Goal: Task Accomplishment & Management: Manage account settings

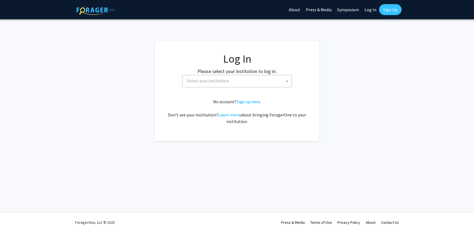
click at [190, 83] on span "Select your institution" at bounding box center [208, 80] width 42 height 5
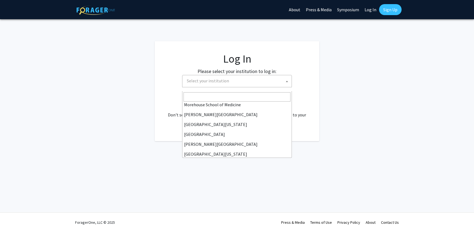
scroll to position [233, 0]
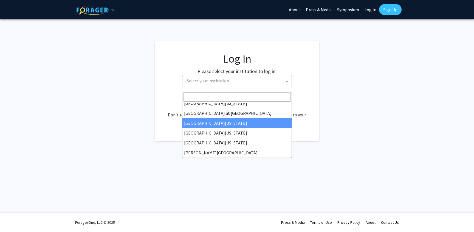
select select "13"
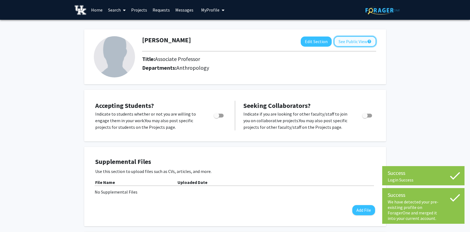
click at [334, 41] on button "See Public View help" at bounding box center [355, 41] width 42 height 10
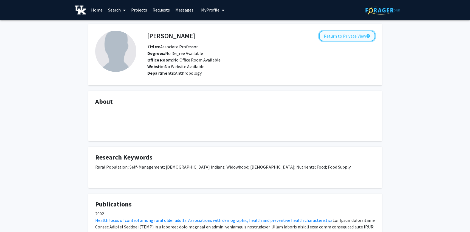
click at [320, 38] on button "Return to Private View help" at bounding box center [347, 36] width 56 height 10
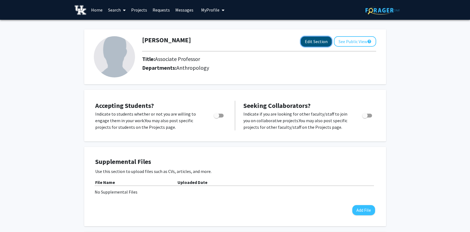
click at [301, 43] on button "Edit Section" at bounding box center [316, 41] width 31 height 10
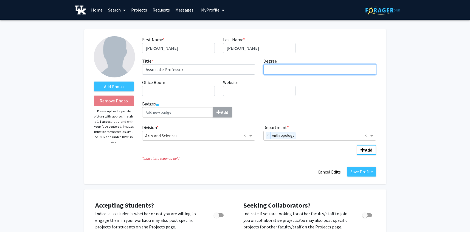
click at [284, 75] on input "Degree required" at bounding box center [319, 69] width 113 height 10
type input "Ph.D., Anthropology"
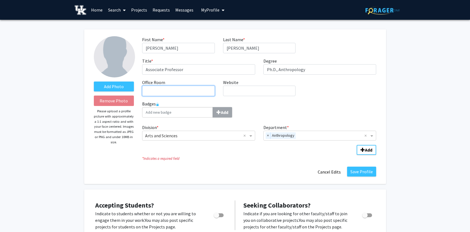
click at [195, 96] on input "Office Room required" at bounding box center [178, 91] width 72 height 10
type input "[GEOGRAPHIC_DATA][PERSON_NAME][PERSON_NAME]"
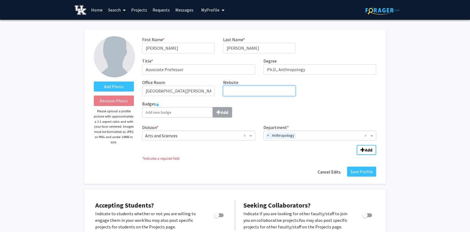
click at [233, 96] on input "Website required" at bounding box center [259, 91] width 72 height 10
click at [232, 96] on input "Website required" at bounding box center [259, 91] width 72 height 10
paste input "[URL][DOMAIN_NAME]"
type input "[URL][DOMAIN_NAME]"
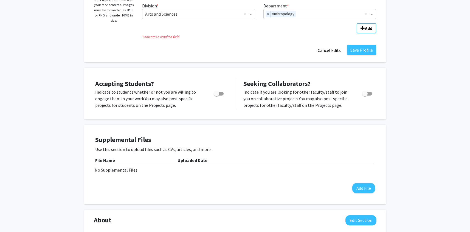
scroll to position [127, 0]
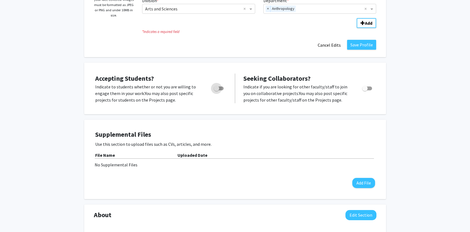
click at [222, 90] on span "Toggle" at bounding box center [219, 88] width 10 height 4
click at [216, 90] on input "Would you like to permit student requests?" at bounding box center [216, 90] width 0 height 0
checkbox input "true"
click at [369, 90] on span "Toggle" at bounding box center [367, 88] width 10 height 4
click at [365, 90] on input "Toggle" at bounding box center [364, 90] width 0 height 0
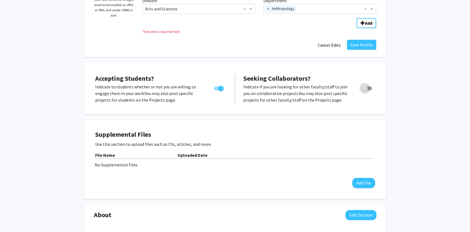
checkbox input "true"
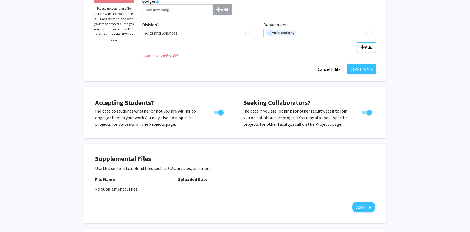
scroll to position [49, 0]
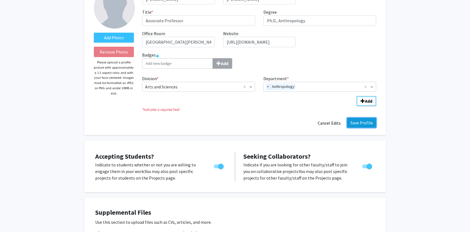
click at [348, 127] on button "Save Profile" at bounding box center [361, 123] width 29 height 10
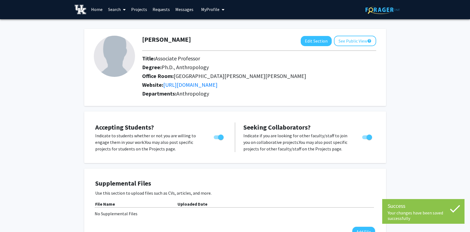
scroll to position [0, 0]
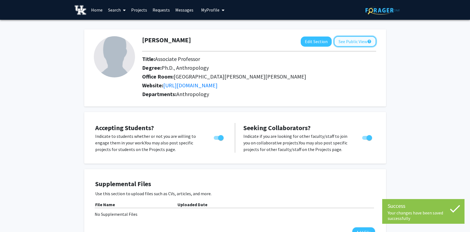
click at [340, 42] on button "See Public View help" at bounding box center [355, 41] width 42 height 10
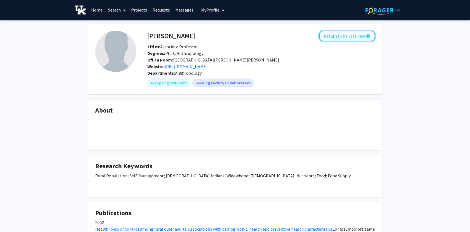
click at [321, 38] on button "Return to Private View help" at bounding box center [347, 36] width 56 height 10
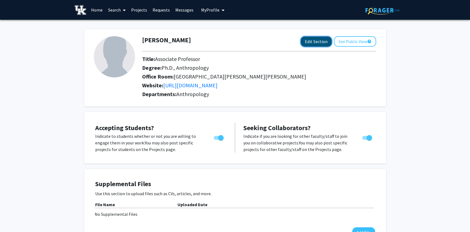
click at [301, 43] on button "Edit Section" at bounding box center [316, 41] width 31 height 10
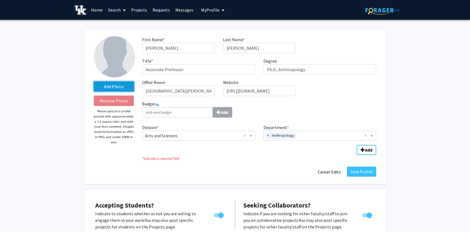
click at [105, 86] on label "Add Photo" at bounding box center [114, 86] width 40 height 10
click at [0, 0] on input "Add Photo" at bounding box center [0, 0] width 0 height 0
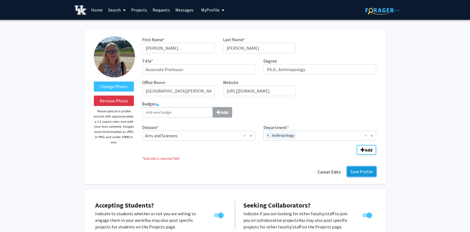
click at [359, 176] on button "Save Profile" at bounding box center [361, 171] width 29 height 10
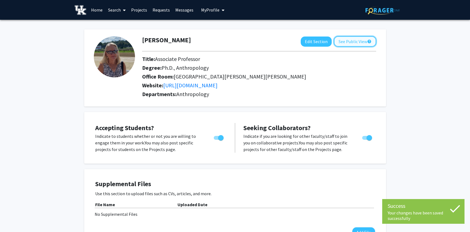
click at [334, 41] on button "See Public View help" at bounding box center [355, 41] width 42 height 10
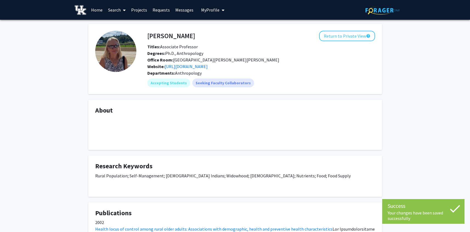
click at [105, 114] on h4 "About" at bounding box center [235, 110] width 280 height 8
click at [339, 40] on button "Return to Private View help" at bounding box center [347, 36] width 56 height 10
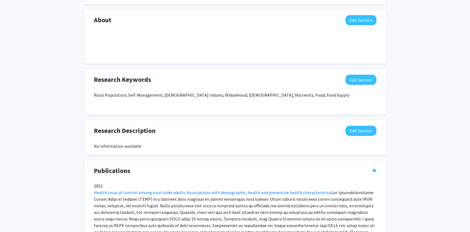
scroll to position [244, 0]
click at [351, 25] on button "Edit Section" at bounding box center [360, 20] width 31 height 10
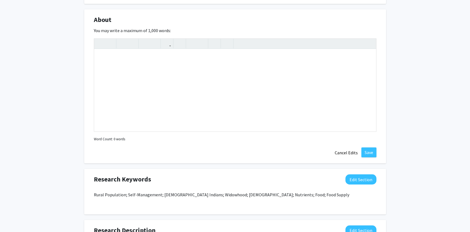
click at [67, 124] on div "[PERSON_NAME] Edit Section See Public View help Title: Associate Professor Degr…" at bounding box center [235, 105] width 470 height 661
click at [109, 115] on div "Note to users with screen readers: Please deactivate our accessibility plugin f…" at bounding box center [235, 90] width 282 height 82
paste div "Note to users with screen readers: Please deactivate our accessibility plugin f…"
type textarea "<p>[PERSON_NAME], Ph.D. is Associate Professor in the Department of Anthropolog…"
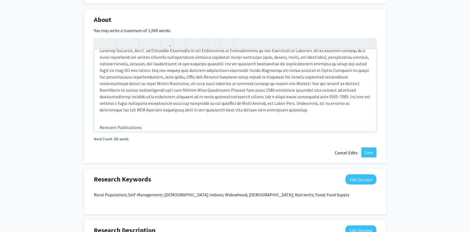
scroll to position [8, 0]
click at [115, 113] on p "Note to users with screen readers: Please deactivate our accessibility plugin f…" at bounding box center [235, 80] width 271 height 66
click at [321, 113] on p "Note to users with screen readers: Please deactivate our accessibility plugin f…" at bounding box center [235, 80] width 271 height 66
click at [101, 113] on p "Note to users with screen readers: Please deactivate our accessibility plugin f…" at bounding box center [235, 80] width 271 height 66
click at [321, 113] on p "Note to users with screen readers: Please deactivate our accessibility plugin f…" at bounding box center [235, 80] width 271 height 66
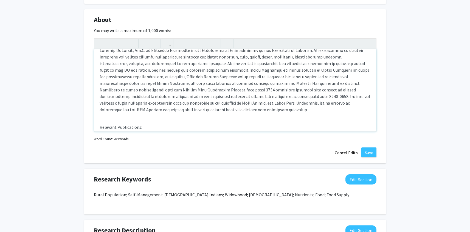
click at [114, 113] on p "Note to users with screen readers: Please deactivate our accessibility plugin f…" at bounding box center [235, 80] width 271 height 66
click at [202, 113] on p "Note to users with screen readers: Please deactivate our accessibility plugin f…" at bounding box center [235, 80] width 271 height 66
click at [295, 113] on p "Note to users with screen readers: Please deactivate our accessibility plugin f…" at bounding box center [235, 80] width 271 height 66
click at [119, 113] on p "Note to users with screen readers: Please deactivate our accessibility plugin f…" at bounding box center [235, 80] width 271 height 66
click at [120, 113] on p "Note to users with screen readers: Please deactivate our accessibility plugin f…" at bounding box center [235, 80] width 271 height 66
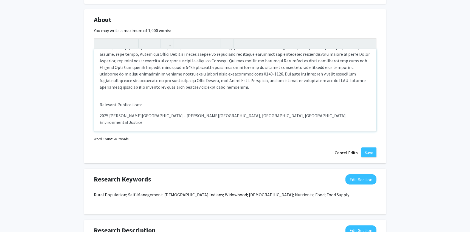
scroll to position [39, 0]
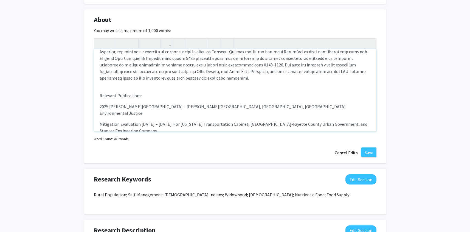
click at [225, 81] on p "Note to users with screen readers: Please deactivate our accessibility plugin f…" at bounding box center [235, 48] width 271 height 66
click at [123, 81] on p "Note to users with screen readers: Please deactivate our accessibility plugin f…" at bounding box center [235, 48] width 271 height 66
click at [191, 81] on p "Note to users with screen readers: Please deactivate our accessibility plugin f…" at bounding box center [235, 48] width 271 height 66
click at [213, 81] on p "Note to users with screen readers: Please deactivate our accessibility plugin f…" at bounding box center [235, 48] width 271 height 66
click at [229, 81] on p "Note to users with screen readers: Please deactivate our accessibility plugin f…" at bounding box center [235, 48] width 271 height 66
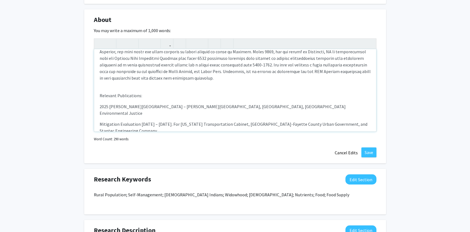
click at [100, 131] on div "Relevant Publications: 2025 [PERSON_NAME] Newtown Pike Extension – [PERSON_NAME…" at bounding box center [235, 90] width 282 height 82
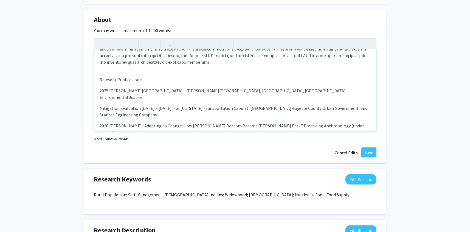
scroll to position [58, 0]
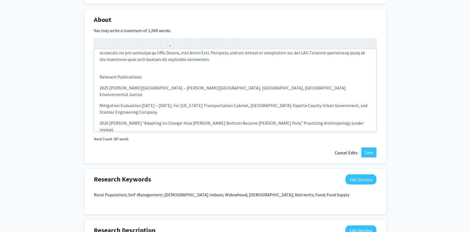
click at [206, 63] on p "Note to users with screen readers: Please deactivate our accessibility plugin f…" at bounding box center [235, 30] width 271 height 66
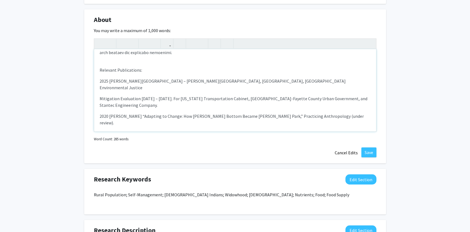
scroll to position [65, 0]
click at [215, 55] on p "Note to users with screen readers: Please deactivate our accessibility plugin f…" at bounding box center [235, 23] width 271 height 66
click at [100, 55] on p "Note to users with screen readers: Please deactivate our accessibility plugin f…" at bounding box center [235, 23] width 271 height 66
click at [138, 55] on p "Note to users with screen readers: Please deactivate our accessibility plugin f…" at bounding box center [235, 23] width 271 height 66
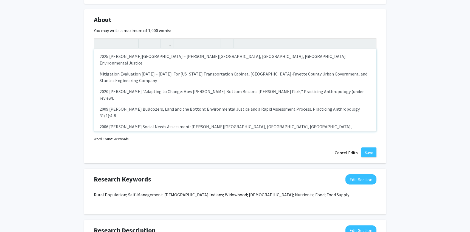
scroll to position [92, 0]
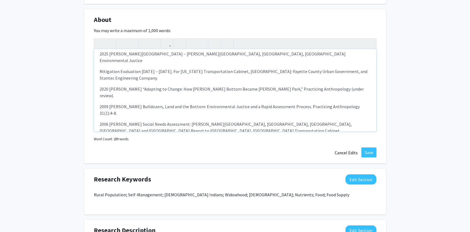
drag, startPoint x: 105, startPoint y: 122, endPoint x: 108, endPoint y: 123, distance: 2.9
click at [106, 121] on div "Relevant Publications: 2025 [PERSON_NAME] Newtown Pike Extension – [PERSON_NAME…" at bounding box center [235, 90] width 282 height 82
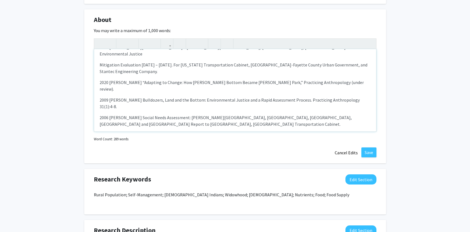
drag, startPoint x: 100, startPoint y: 126, endPoint x: 161, endPoint y: 126, distance: 60.9
click at [160, 39] on p "Relevant Publications:" at bounding box center [235, 36] width 271 height 7
click at [124, 48] on icon "button" at bounding box center [122, 43] width 5 height 9
click at [142, 131] on div "Relevant Publications: 2025 [PERSON_NAME] Newtown Pike Extension – [PERSON_NAME…" at bounding box center [235, 90] width 282 height 82
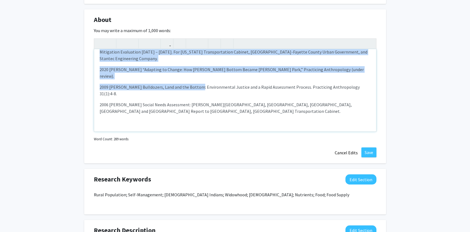
scroll to position [165, 0]
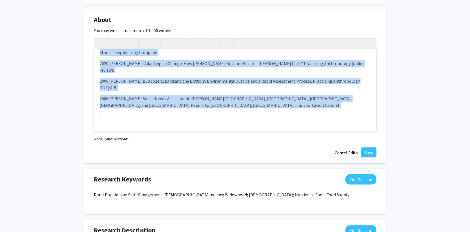
drag, startPoint x: 101, startPoint y: 114, endPoint x: 234, endPoint y: 180, distance: 148.7
click at [234, 131] on div "Relevant Publications: 2025 [PERSON_NAME] Newtown Pike Extension – [PERSON_NAME…" at bounding box center [235, 90] width 282 height 82
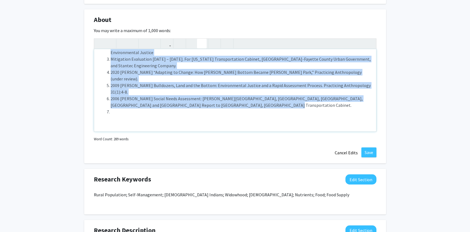
click at [205, 48] on button "button" at bounding box center [202, 44] width 10 height 10
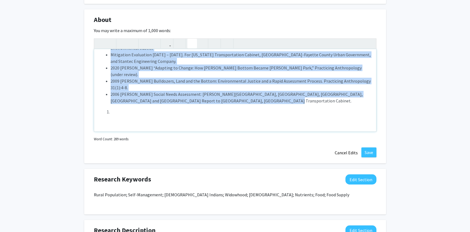
click at [194, 48] on icon "button" at bounding box center [192, 43] width 5 height 9
click at [111, 104] on ul "Relevant Publications: 2025 [PERSON_NAME] Newtown Pike Extension – [PERSON_NAME…" at bounding box center [235, 35] width 271 height 138
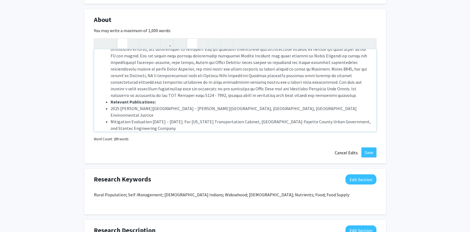
scroll to position [0, 0]
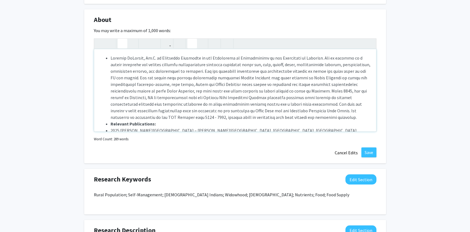
click at [112, 114] on li "Note to users with screen readers: Please deactivate our accessibility plugin f…" at bounding box center [240, 88] width 260 height 66
click at [192, 48] on icon "button" at bounding box center [192, 43] width 5 height 9
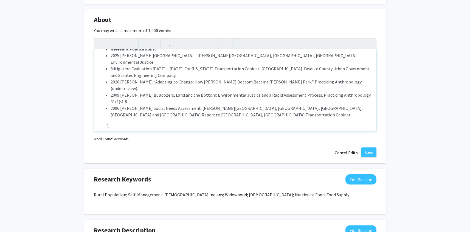
scroll to position [83, 0]
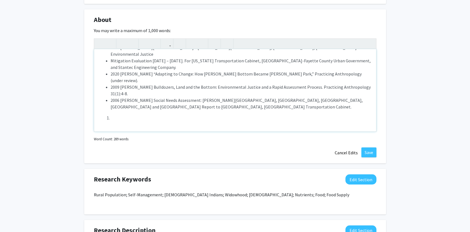
click at [112, 44] on strong "Relevant Publications:" at bounding box center [132, 40] width 45 height 5
click at [191, 48] on icon "button" at bounding box center [192, 43] width 5 height 9
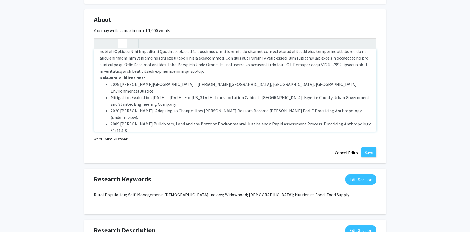
scroll to position [44, 0]
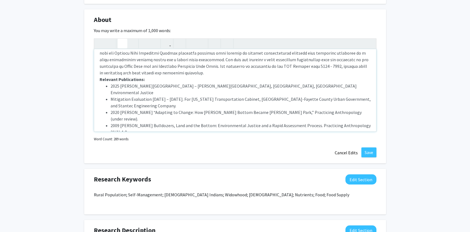
drag, startPoint x: 178, startPoint y: 159, endPoint x: 192, endPoint y: 166, distance: 16.4
click at [178, 75] on span "Note to users with screen readers: Please deactivate our accessibility plugin f…" at bounding box center [235, 43] width 270 height 65
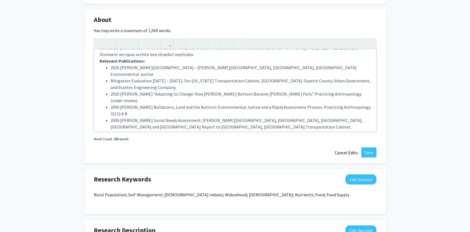
scroll to position [63, 0]
click at [111, 129] on ul "2025 [PERSON_NAME] Newtown Pike Extension – [PERSON_NAME][GEOGRAPHIC_DATA], [GE…" at bounding box center [235, 97] width 271 height 66
click at [190, 39] on use "button" at bounding box center [190, 39] width 0 height 0
drag, startPoint x: 324, startPoint y: 155, endPoint x: 329, endPoint y: 154, distance: 5.4
click at [324, 129] on p "Relevant Publications: 2025 [PERSON_NAME] Newtown Pike Extension – [PERSON_NAME…" at bounding box center [235, 60] width 271 height 138
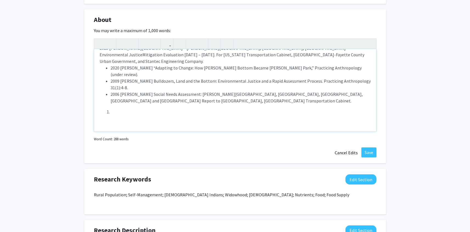
scroll to position [93, 0]
click at [112, 77] on span "2020 [PERSON_NAME] “Adapting to Change: How [PERSON_NAME] Bottom Became [PERSON…" at bounding box center [235, 71] width 251 height 12
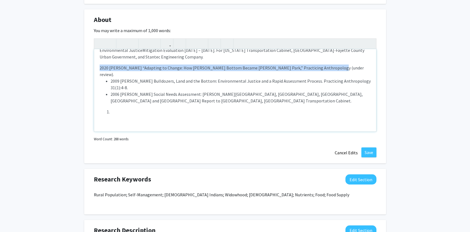
drag, startPoint x: 100, startPoint y: 157, endPoint x: 130, endPoint y: 164, distance: 31.1
click at [130, 131] on div "Relevant Publications: 2025 [PERSON_NAME] Newtown Pike Extension – [PERSON_NAME…" at bounding box center [235, 90] width 282 height 82
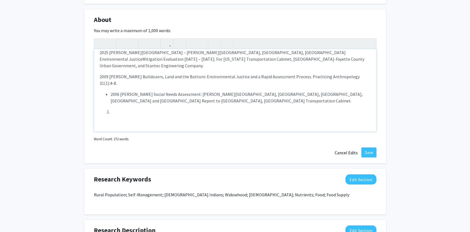
scroll to position [113, 0]
click at [112, 103] on span "2006 [PERSON_NAME] Social Needs Assessment: [PERSON_NAME][GEOGRAPHIC_DATA], [GE…" at bounding box center [236, 97] width 252 height 12
drag, startPoint x: 104, startPoint y: 161, endPoint x: 121, endPoint y: 172, distance: 19.9
click at [121, 131] on div "Relevant Publications: 2025 [PERSON_NAME] Newtown Pike Extension – [PERSON_NAME…" at bounding box center [235, 90] width 282 height 82
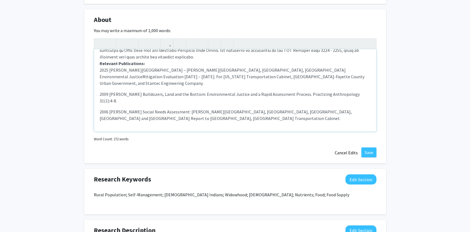
scroll to position [97, 0]
click at [105, 131] on div "Relevant Publications: 2025 [PERSON_NAME] Newtown Pike Extension – [PERSON_NAME…" at bounding box center [235, 90] width 282 height 82
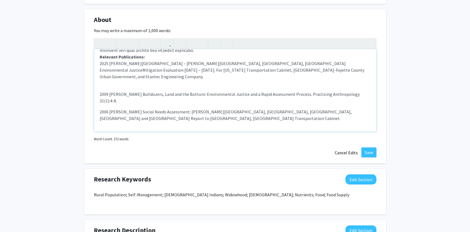
click at [119, 131] on div "Relevant Publications: 2025 [PERSON_NAME] Newtown Pike Extension – [PERSON_NAME…" at bounding box center [235, 90] width 282 height 82
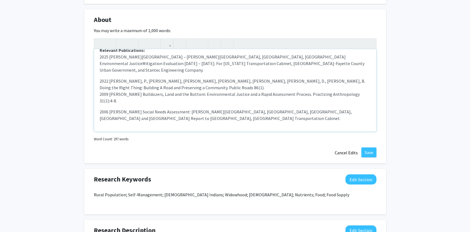
click at [108, 131] on div "Relevant Publications: 2025 [PERSON_NAME] Newtown Pike Extension – [PERSON_NAME…" at bounding box center [235, 90] width 282 height 82
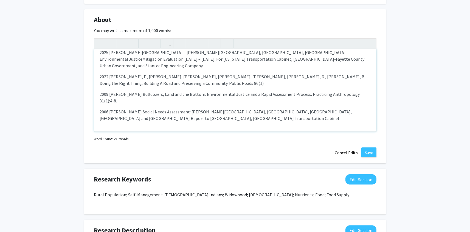
scroll to position [75, 0]
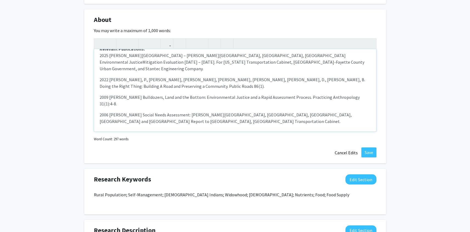
click at [156, 71] on span "Mitigation Evaluation [DATE] – [DATE]. For [US_STATE] Transportation Cabinet, […" at bounding box center [232, 65] width 265 height 12
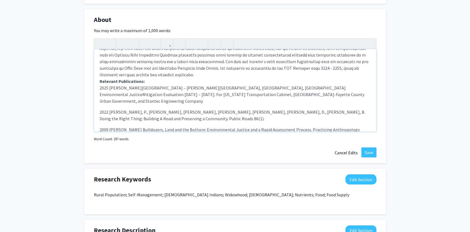
scroll to position [49, 0]
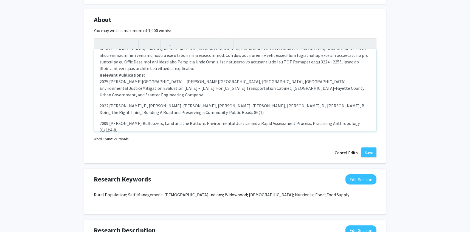
click at [101, 78] on strong "Relevant Publications:" at bounding box center [122, 74] width 45 height 5
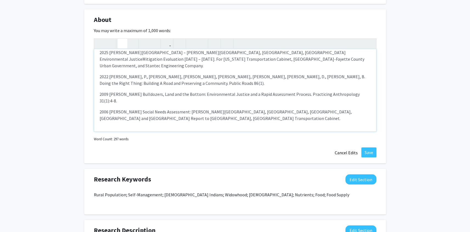
scroll to position [57, 0]
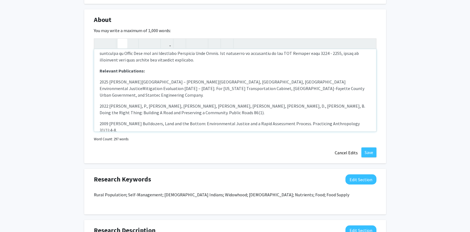
click at [101, 91] on span "2025 [PERSON_NAME][GEOGRAPHIC_DATA] – [PERSON_NAME][GEOGRAPHIC_DATA], [GEOGRAPH…" at bounding box center [223, 85] width 246 height 12
click at [190, 39] on use "button" at bounding box center [190, 39] width 0 height 0
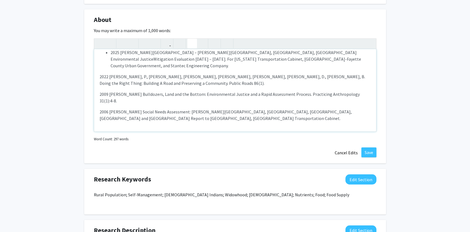
scroll to position [104, 0]
click at [100, 86] on span "2022 [PERSON_NAME], P., [PERSON_NAME], [PERSON_NAME], [PERSON_NAME], [PERSON_NA…" at bounding box center [232, 80] width 265 height 12
click at [193, 48] on icon "button" at bounding box center [192, 43] width 5 height 9
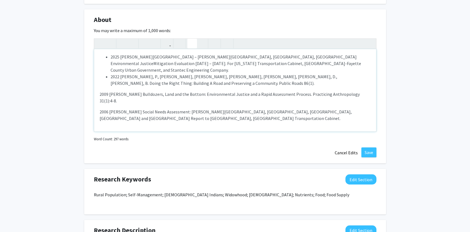
scroll to position [137, 0]
click at [101, 103] on span "2009 [PERSON_NAME] Bulldozers, Land and the Bottom: Environmental Justice and a…" at bounding box center [230, 97] width 260 height 12
click at [190, 39] on use "button" at bounding box center [190, 39] width 0 height 0
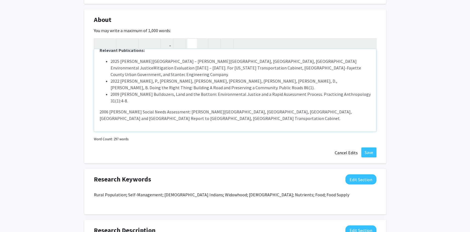
click at [100, 131] on div "Relevant Publications: 2025 [PERSON_NAME] Newtown Pike Extension – [PERSON_NAME…" at bounding box center [235, 90] width 282 height 82
click at [191, 48] on icon "button" at bounding box center [192, 43] width 5 height 9
type textarea "<p><span style="font-size: 1rem;">[PERSON_NAME], Ph.D. is Associate Professor i…"
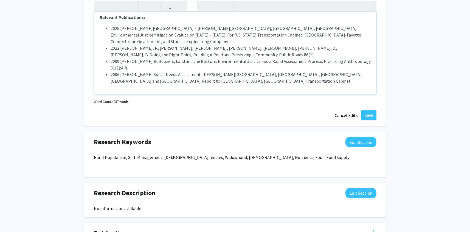
scroll to position [286, 0]
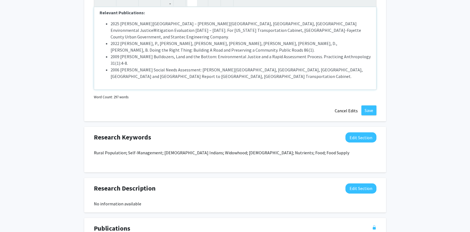
drag, startPoint x: 357, startPoint y: 131, endPoint x: 364, endPoint y: 129, distance: 7.5
click at [357, 80] on li "2006 [PERSON_NAME] Social Needs Assessment: [PERSON_NAME][GEOGRAPHIC_DATA], [GE…" at bounding box center [240, 72] width 260 height 13
click at [361, 115] on button "Save" at bounding box center [368, 110] width 15 height 10
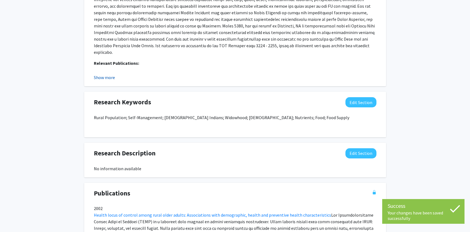
click at [115, 81] on button "Show more" at bounding box center [104, 77] width 21 height 7
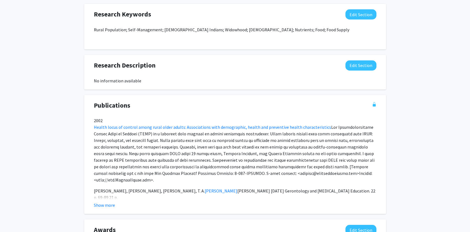
scroll to position [443, 0]
click at [360, 19] on button "Edit Section" at bounding box center [360, 14] width 31 height 10
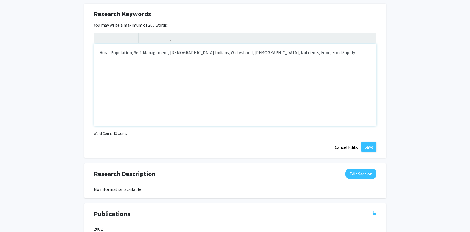
click at [100, 126] on div "Rural Population; Self-Management; [DEMOGRAPHIC_DATA] Indians; Widowhood; [DEMO…" at bounding box center [235, 85] width 282 height 82
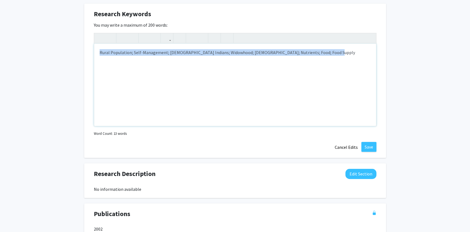
drag, startPoint x: 101, startPoint y: 171, endPoint x: 126, endPoint y: 179, distance: 26.1
click at [125, 126] on div "Rural Population; Self-Management; [DEMOGRAPHIC_DATA] Indians; Widowhood; [DEMO…" at bounding box center [235, 85] width 282 height 82
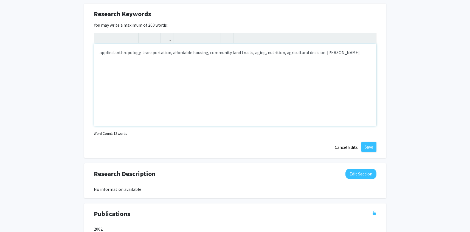
type textarea "applied anthropology, transportation, affordable housing, community land trusts…"
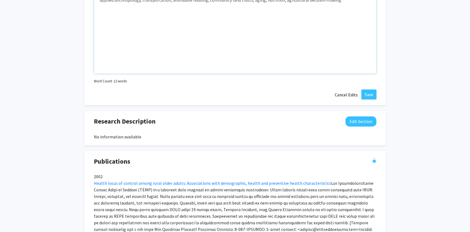
scroll to position [518, 0]
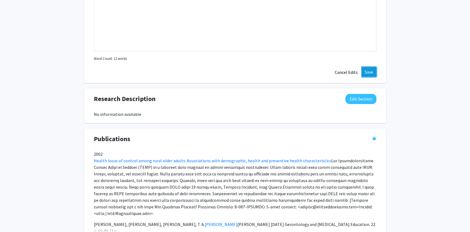
click at [362, 77] on button "Save" at bounding box center [368, 72] width 15 height 10
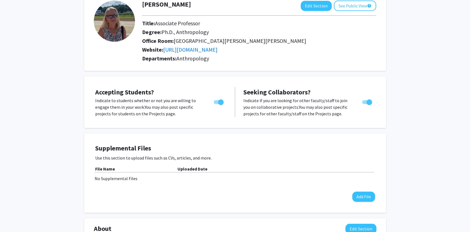
scroll to position [0, 0]
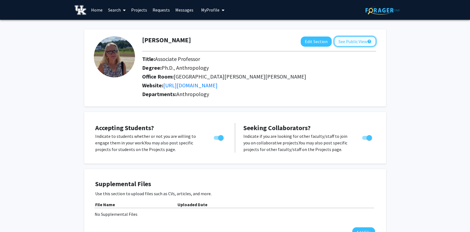
click at [345, 42] on button "See Public View help" at bounding box center [355, 41] width 42 height 10
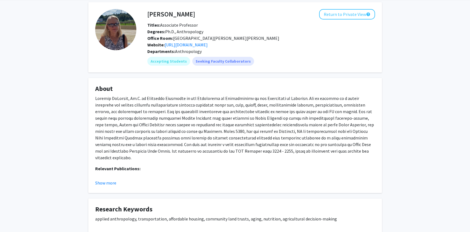
scroll to position [23, 0]
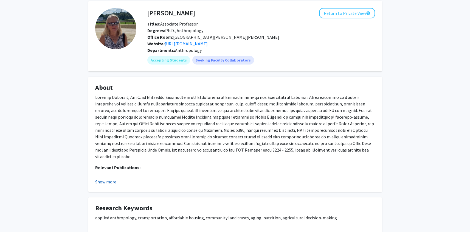
click at [116, 185] on button "Show more" at bounding box center [105, 181] width 21 height 7
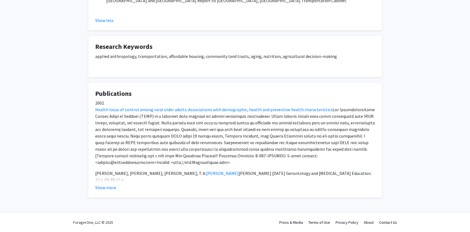
scroll to position [342, 0]
click at [111, 188] on button "Show more" at bounding box center [105, 187] width 21 height 7
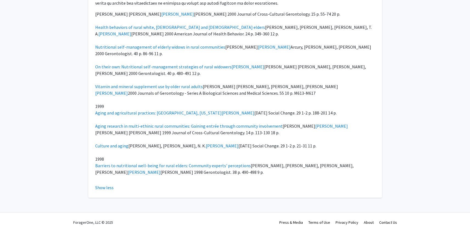
scroll to position [1003, 0]
click at [108, 184] on button "Show less" at bounding box center [104, 187] width 18 height 7
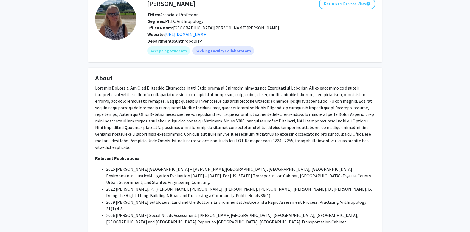
scroll to position [0, 0]
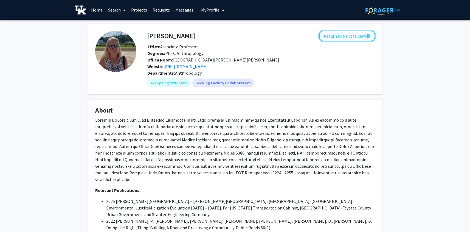
click at [336, 37] on button "Return to Private View help" at bounding box center [347, 36] width 56 height 10
